Goal: Transaction & Acquisition: Purchase product/service

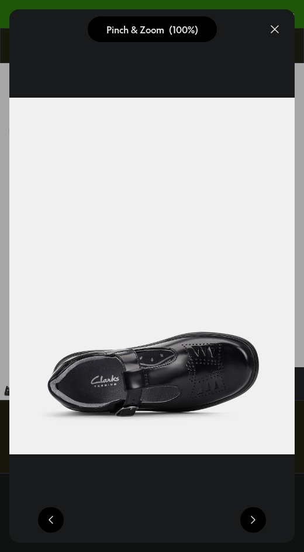
select select "*"
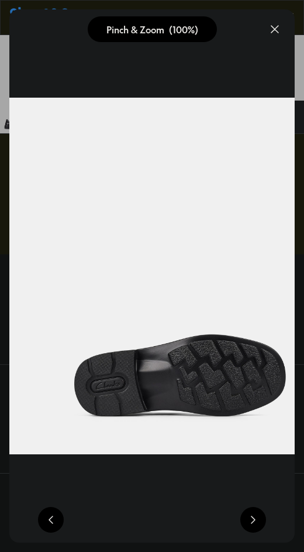
scroll to position [0, 1427]
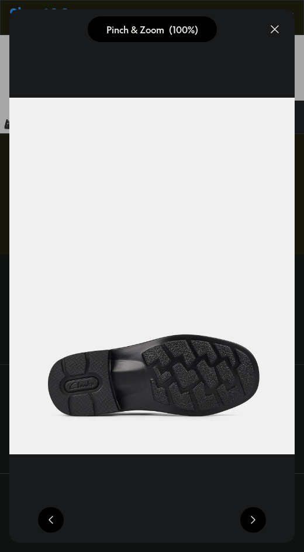
drag, startPoint x: 0, startPoint y: 0, endPoint x: 236, endPoint y: 500, distance: 552.9
click at [236, 500] on div "Pinch & Zoom (100%)" at bounding box center [151, 275] width 285 height 533
click at [256, 519] on button at bounding box center [253, 520] width 26 height 26
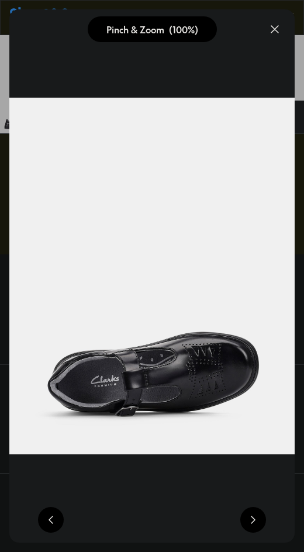
click at [256, 519] on button at bounding box center [253, 520] width 26 height 26
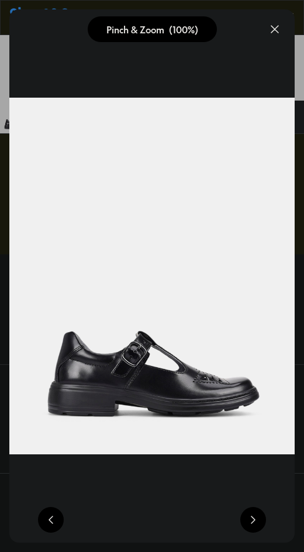
scroll to position [0, 285]
click at [252, 511] on button at bounding box center [253, 520] width 26 height 26
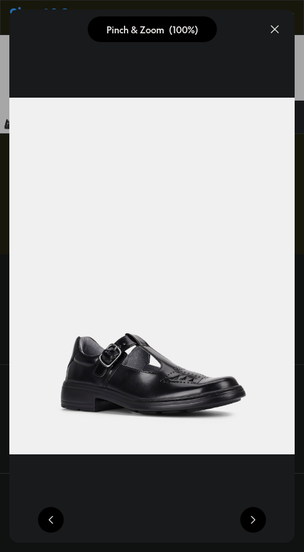
click at [252, 512] on button at bounding box center [253, 520] width 26 height 26
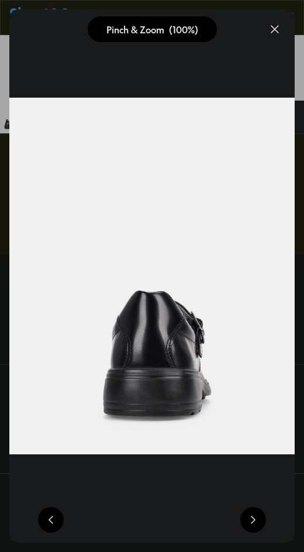
click at [252, 512] on button at bounding box center [253, 520] width 26 height 26
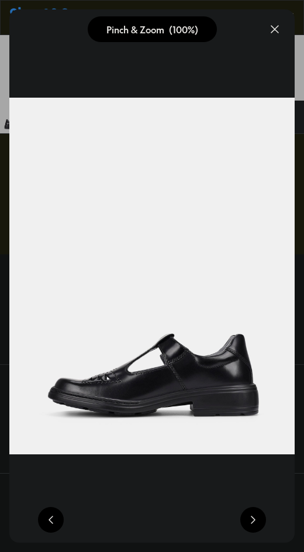
click at [252, 512] on button at bounding box center [253, 520] width 26 height 26
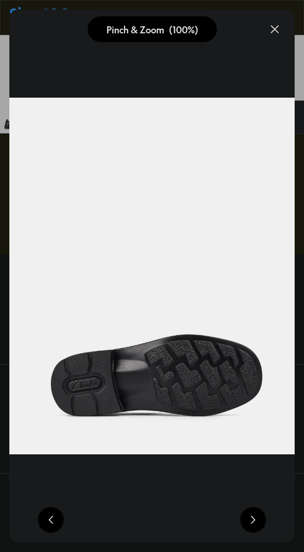
click at [252, 512] on button at bounding box center [253, 520] width 26 height 26
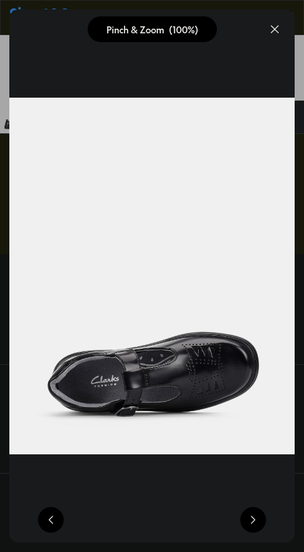
click at [54, 512] on button at bounding box center [51, 520] width 26 height 26
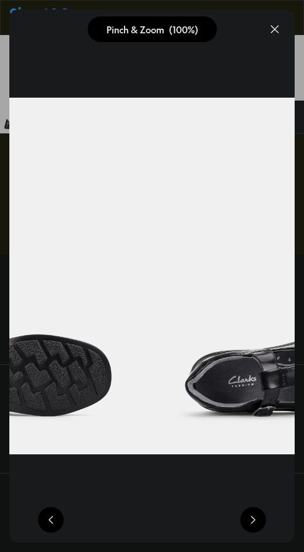
scroll to position [0, 1427]
